Goal: Task Accomplishment & Management: Manage account settings

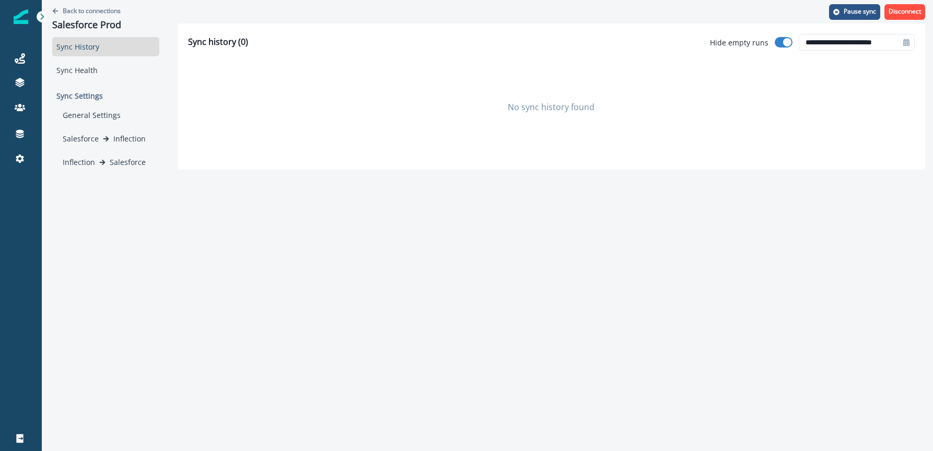
type input "**********"
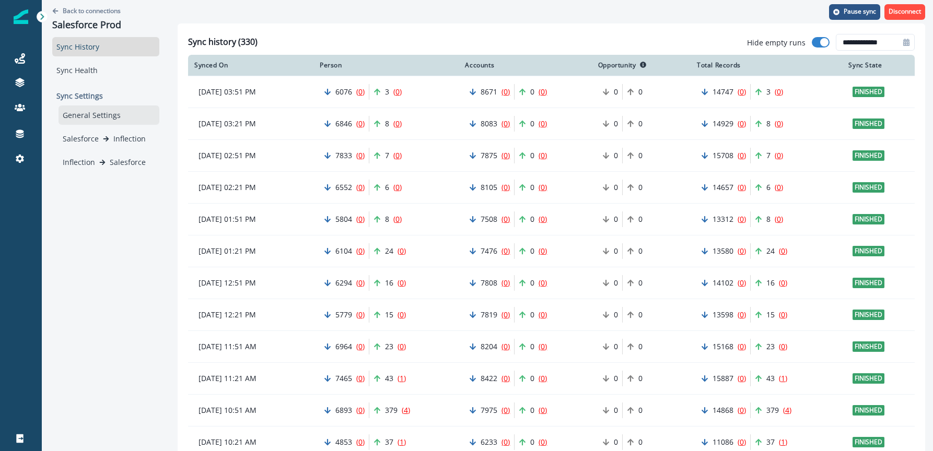
click at [97, 116] on div "General Settings" at bounding box center [108, 114] width 101 height 19
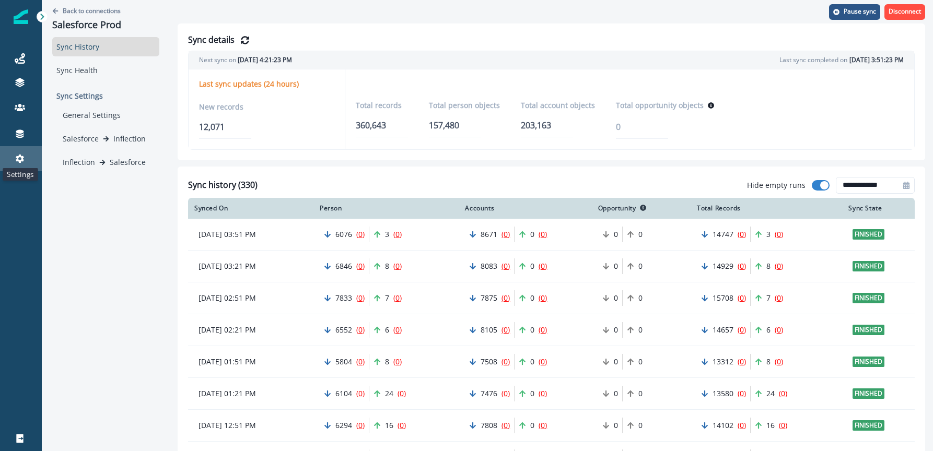
click at [23, 161] on icon at bounding box center [20, 159] width 10 height 10
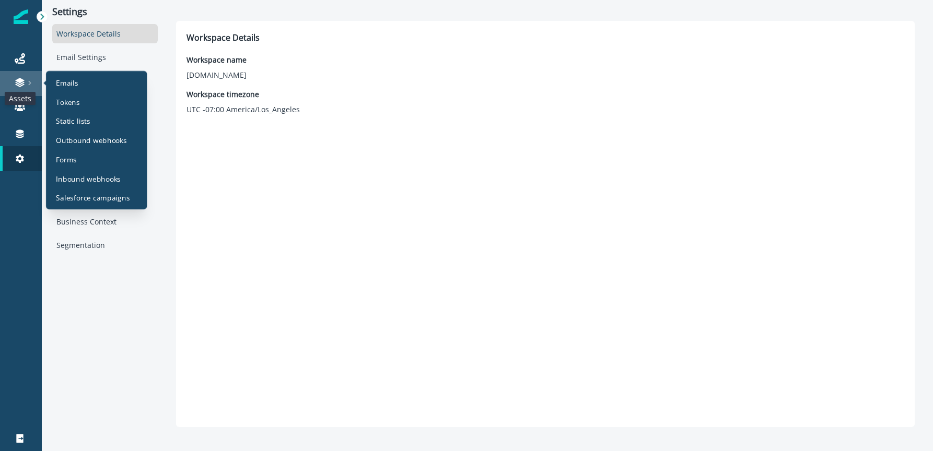
click at [22, 81] on icon at bounding box center [19, 80] width 9 height 5
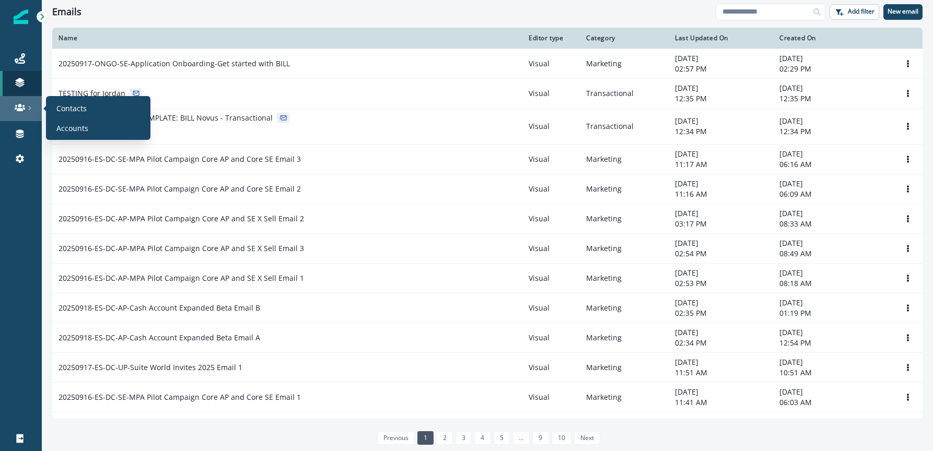
click at [32, 109] on div at bounding box center [20, 107] width 33 height 10
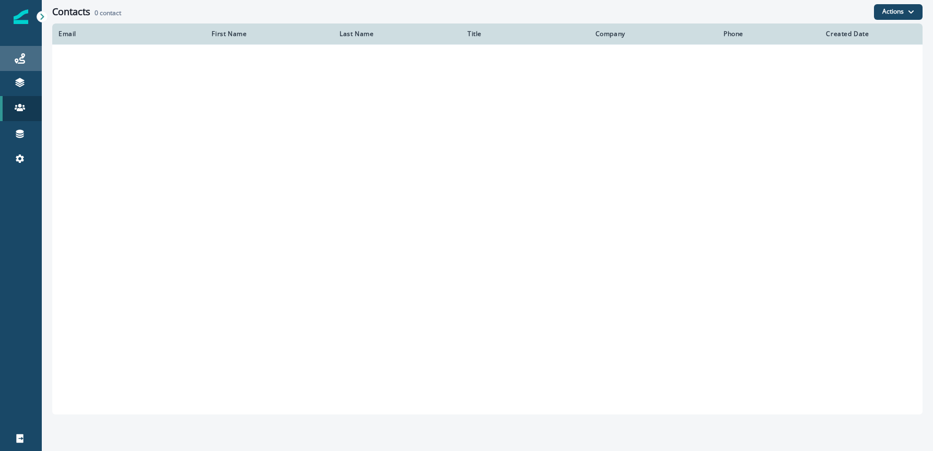
click at [22, 63] on icon at bounding box center [20, 58] width 10 height 10
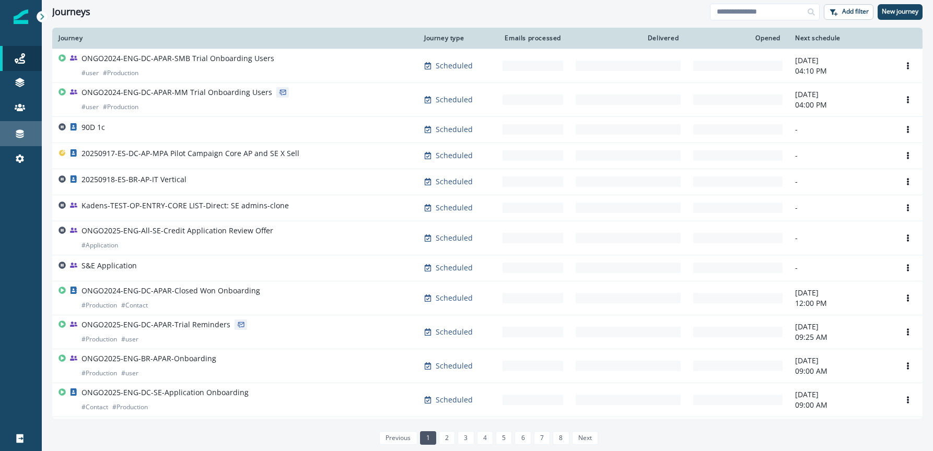
click at [26, 136] on div "Connections" at bounding box center [20, 133] width 33 height 13
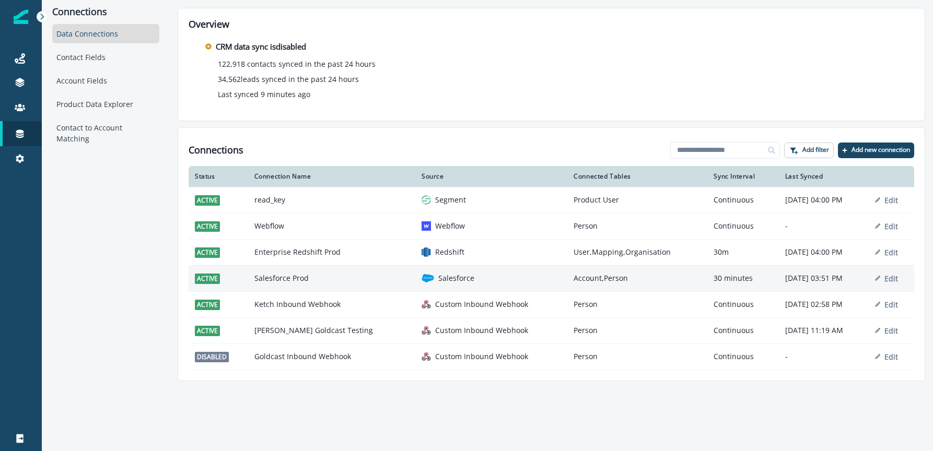
click at [334, 277] on td "Salesforce Prod" at bounding box center [332, 278] width 168 height 26
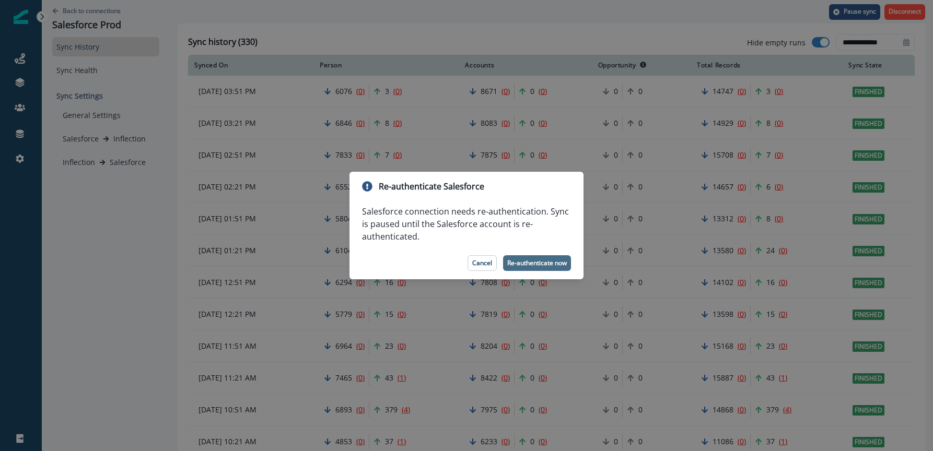
click at [559, 263] on p "Re-authenticate now" at bounding box center [537, 263] width 60 height 7
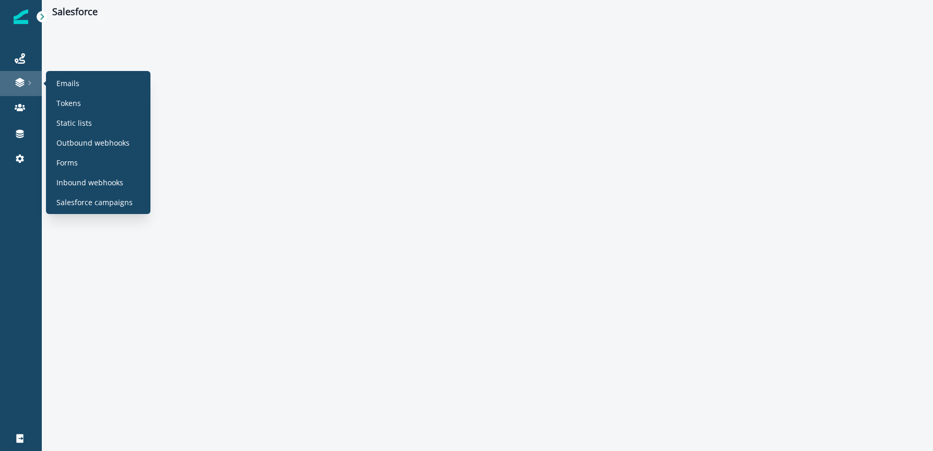
click at [28, 86] on div at bounding box center [20, 82] width 33 height 10
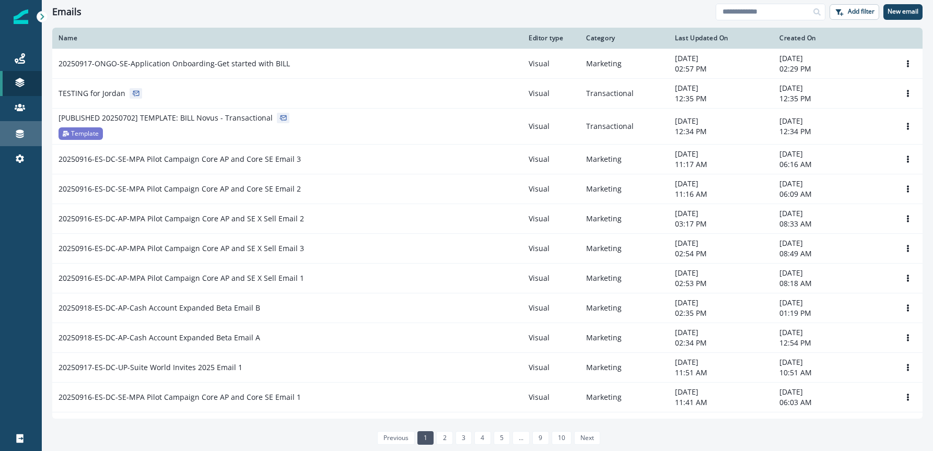
click at [28, 139] on div "Connections" at bounding box center [20, 133] width 33 height 13
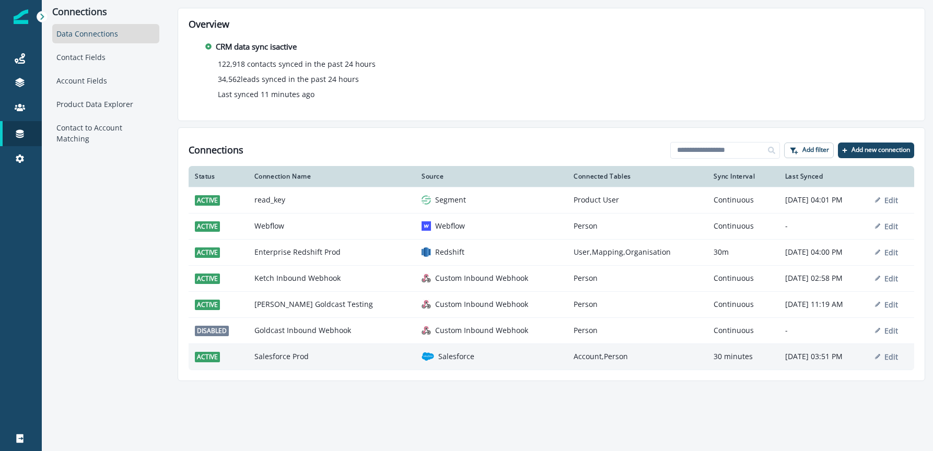
click at [326, 360] on td "Salesforce Prod" at bounding box center [332, 357] width 168 height 26
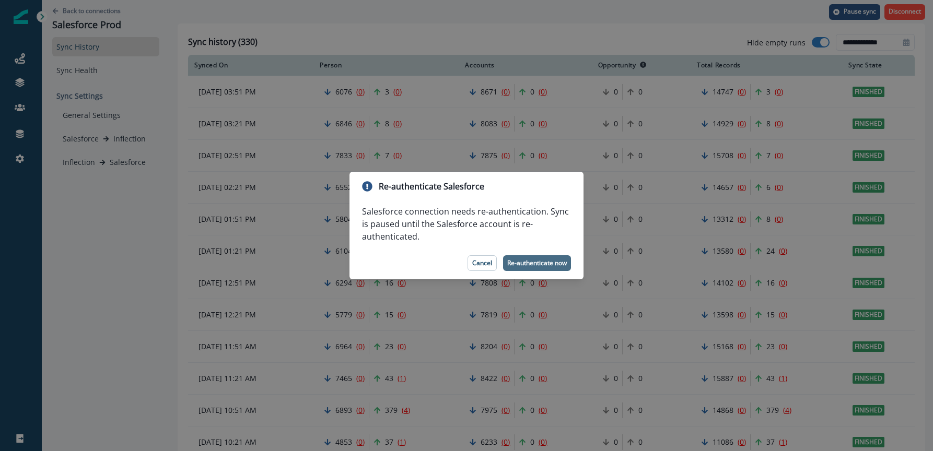
click at [530, 264] on p "Re-authenticate now" at bounding box center [537, 263] width 60 height 7
